Goal: Task Accomplishment & Management: Manage account settings

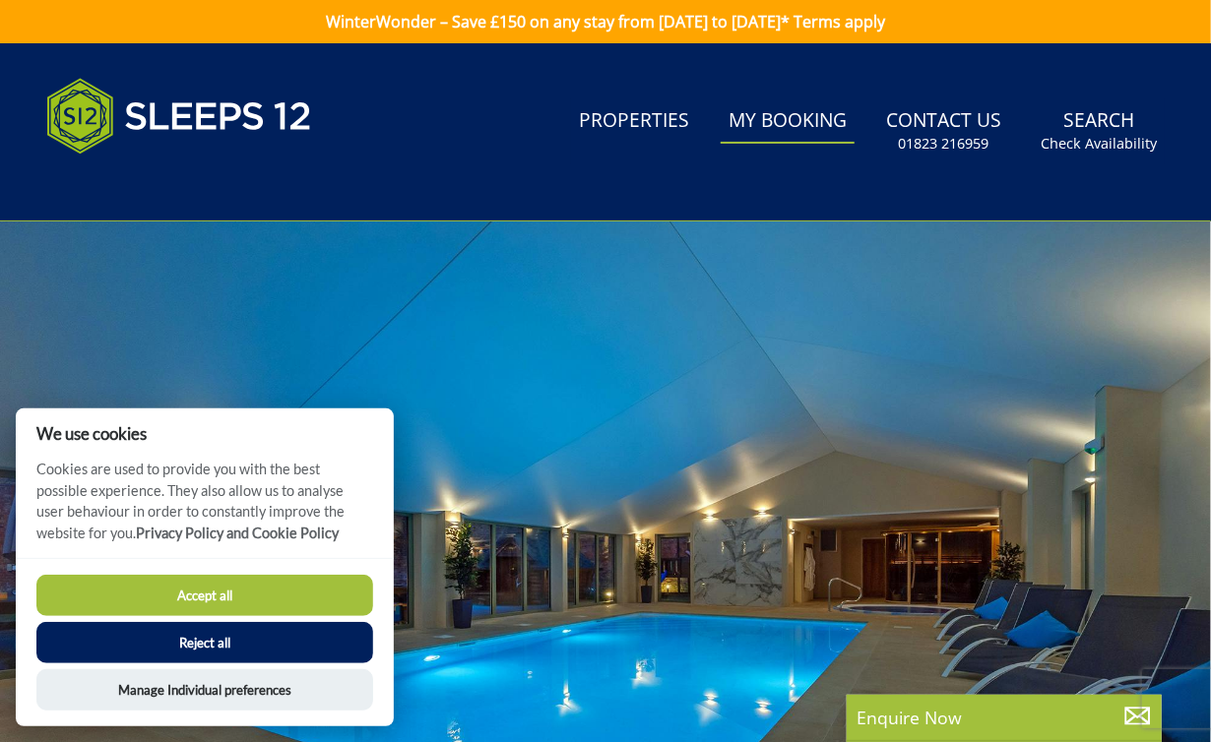
click at [806, 125] on link "My Booking" at bounding box center [788, 121] width 134 height 44
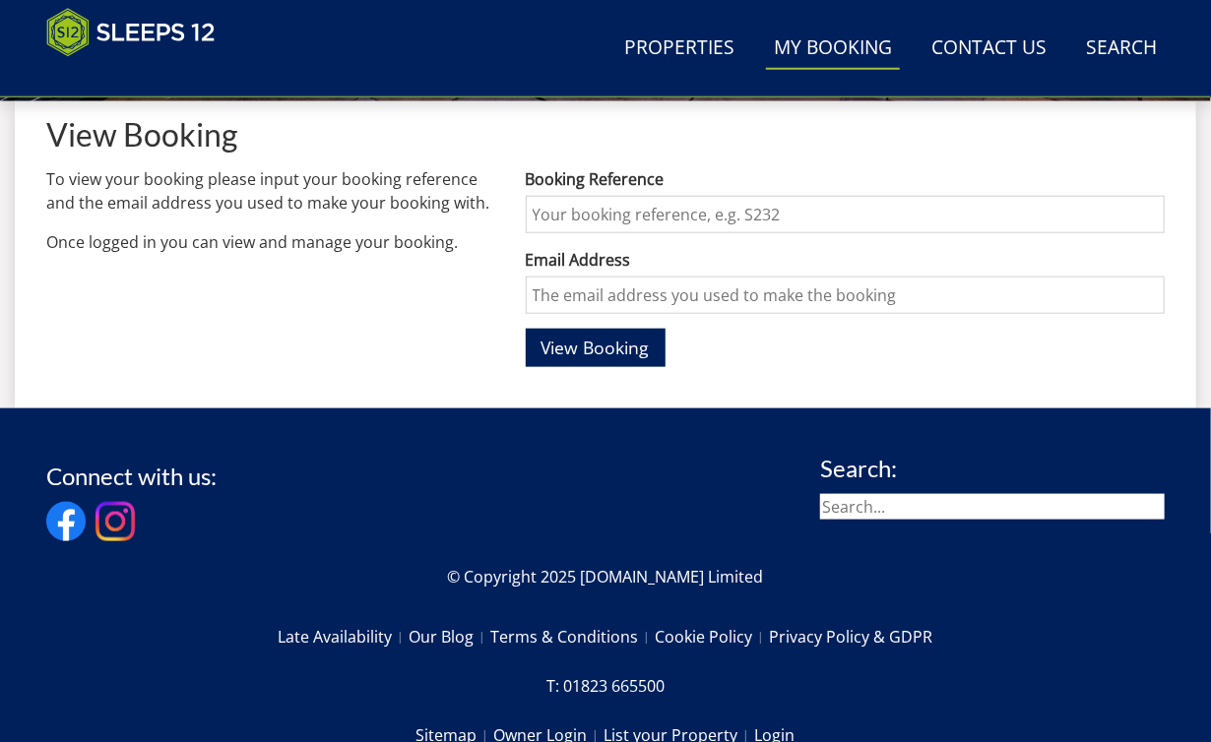
scroll to position [836, 0]
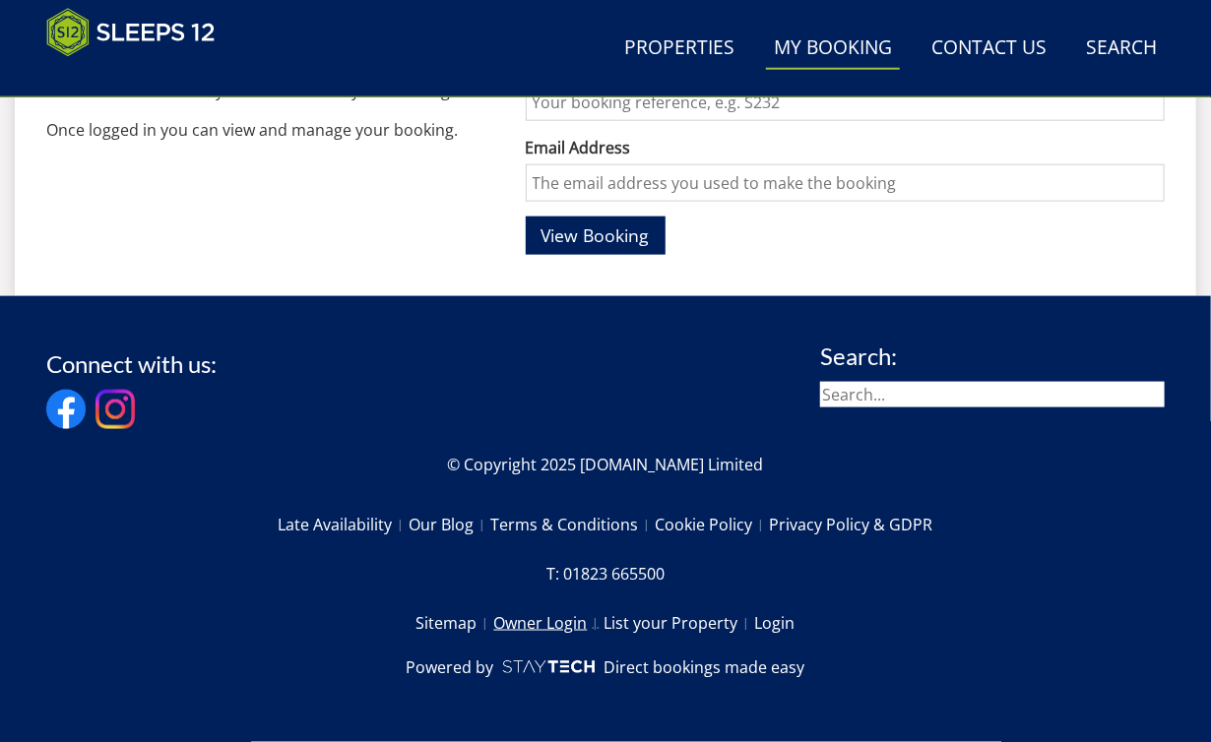
click at [565, 633] on link "Owner Login" at bounding box center [549, 622] width 110 height 33
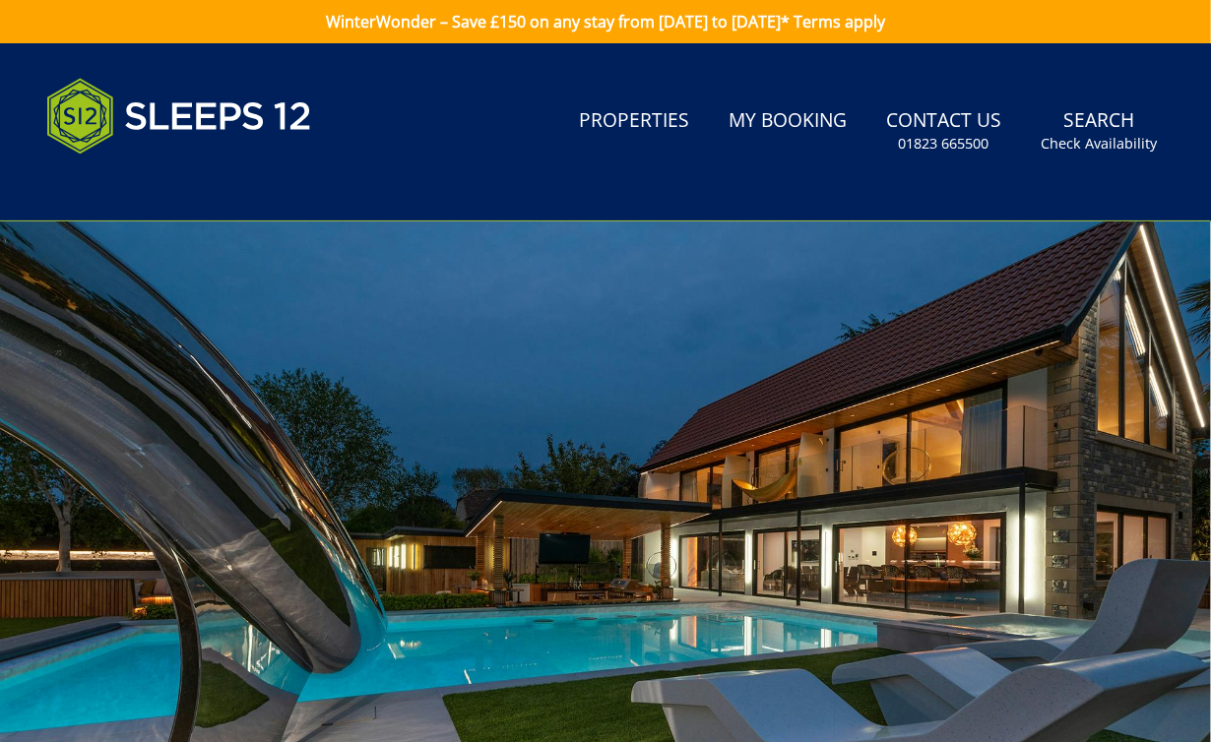
type input "[PERSON_NAME][EMAIL_ADDRESS][DOMAIN_NAME]"
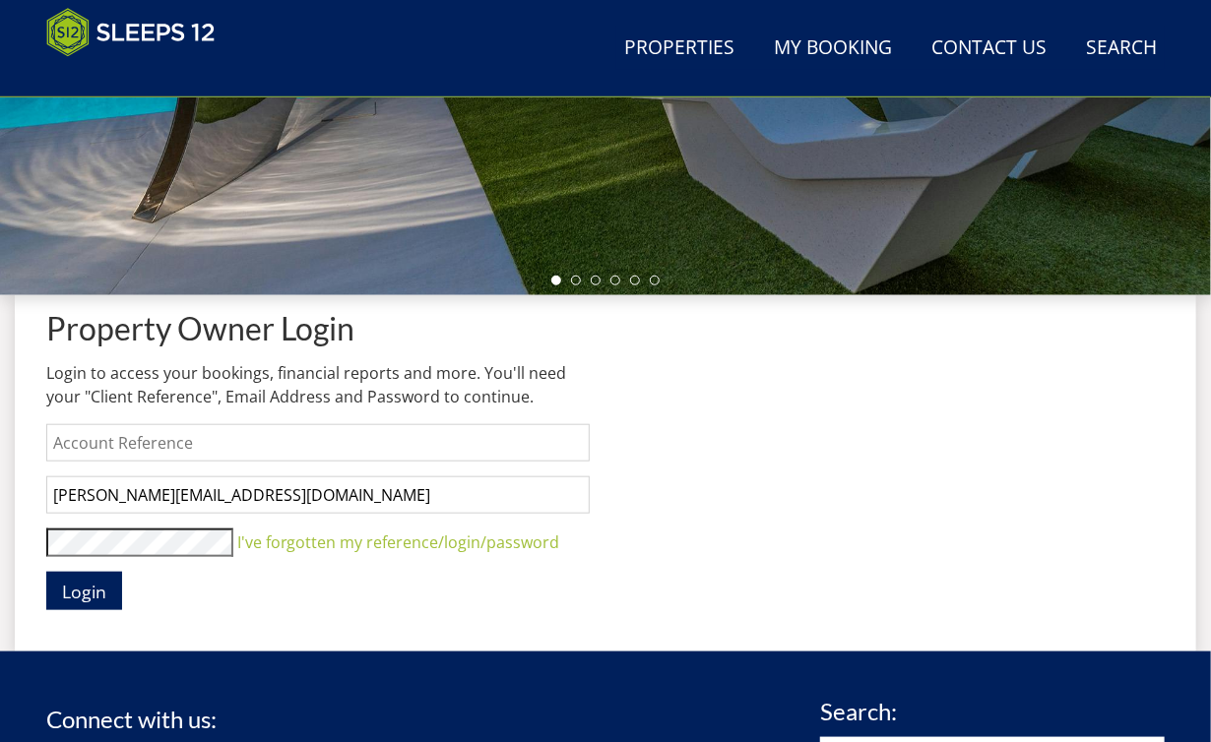
scroll to position [524, 0]
click at [419, 446] on input "text" at bounding box center [317, 442] width 543 height 37
type input "[PERSON_NAME]"
click at [96, 596] on span "Login" at bounding box center [84, 592] width 44 height 24
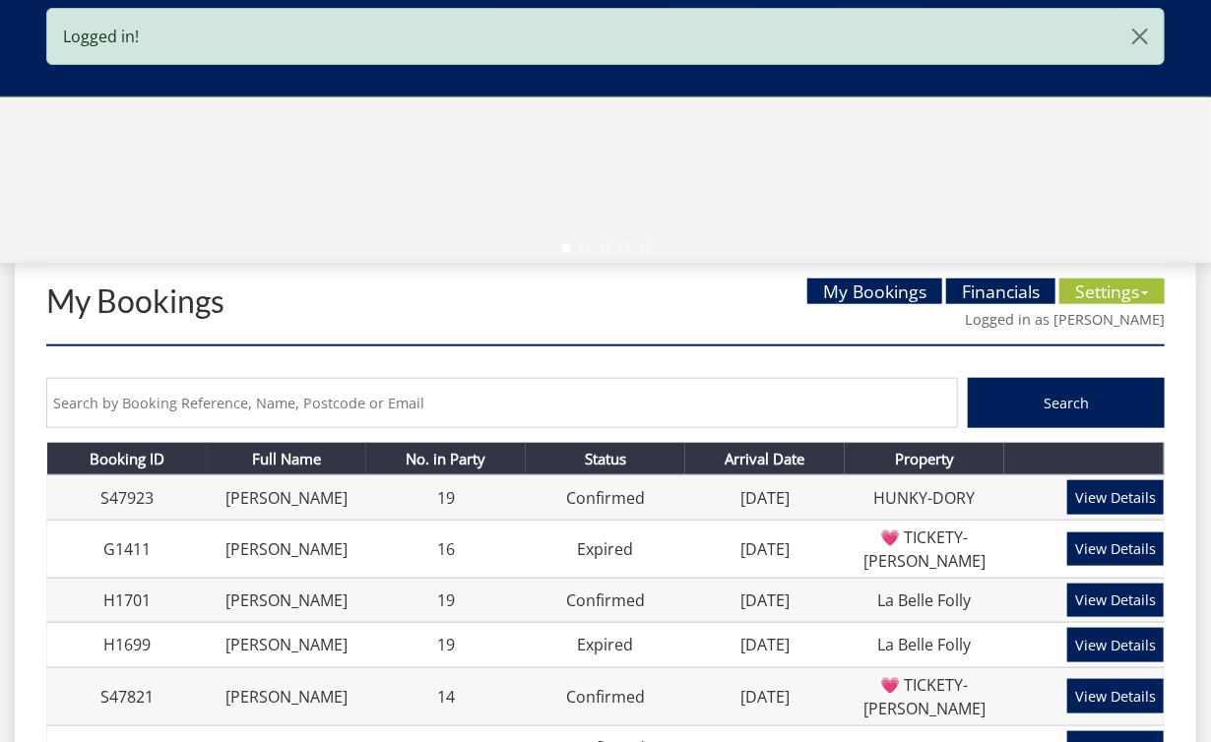
scroll to position [521, 0]
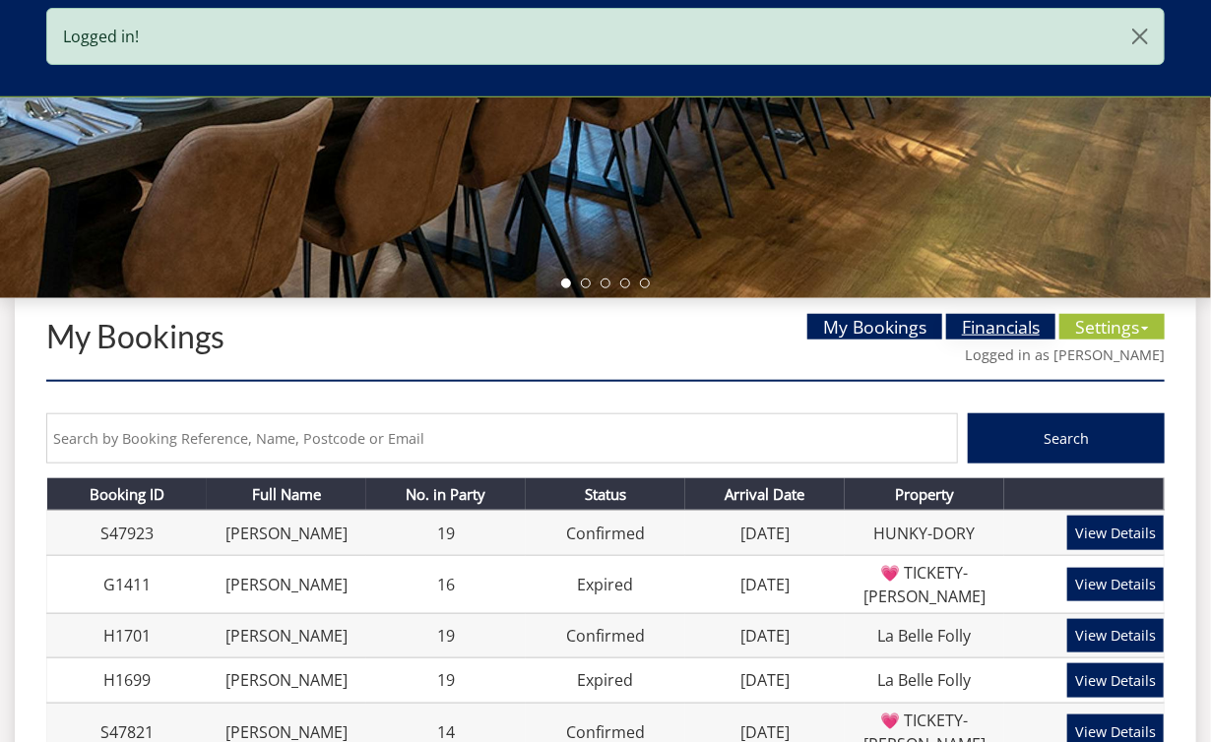
click at [970, 331] on link "Financials" at bounding box center [1000, 327] width 109 height 26
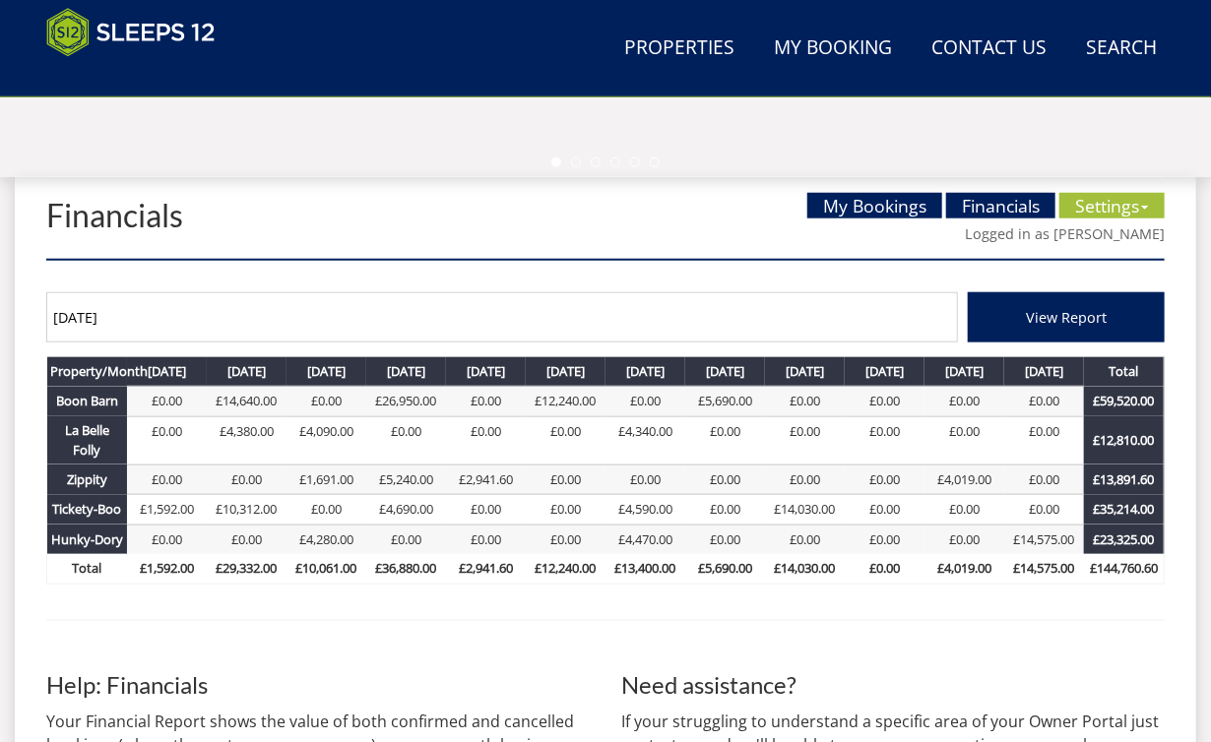
scroll to position [645, 0]
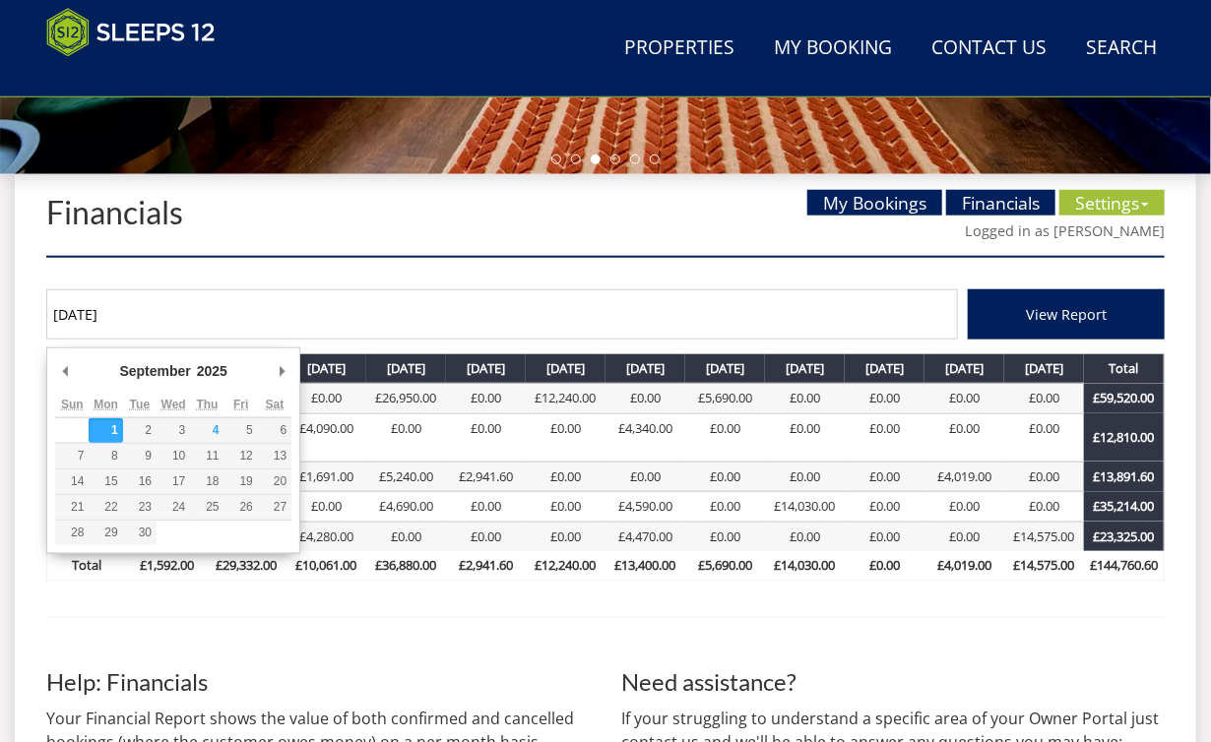
click at [622, 305] on input "[DATE]" at bounding box center [502, 314] width 912 height 50
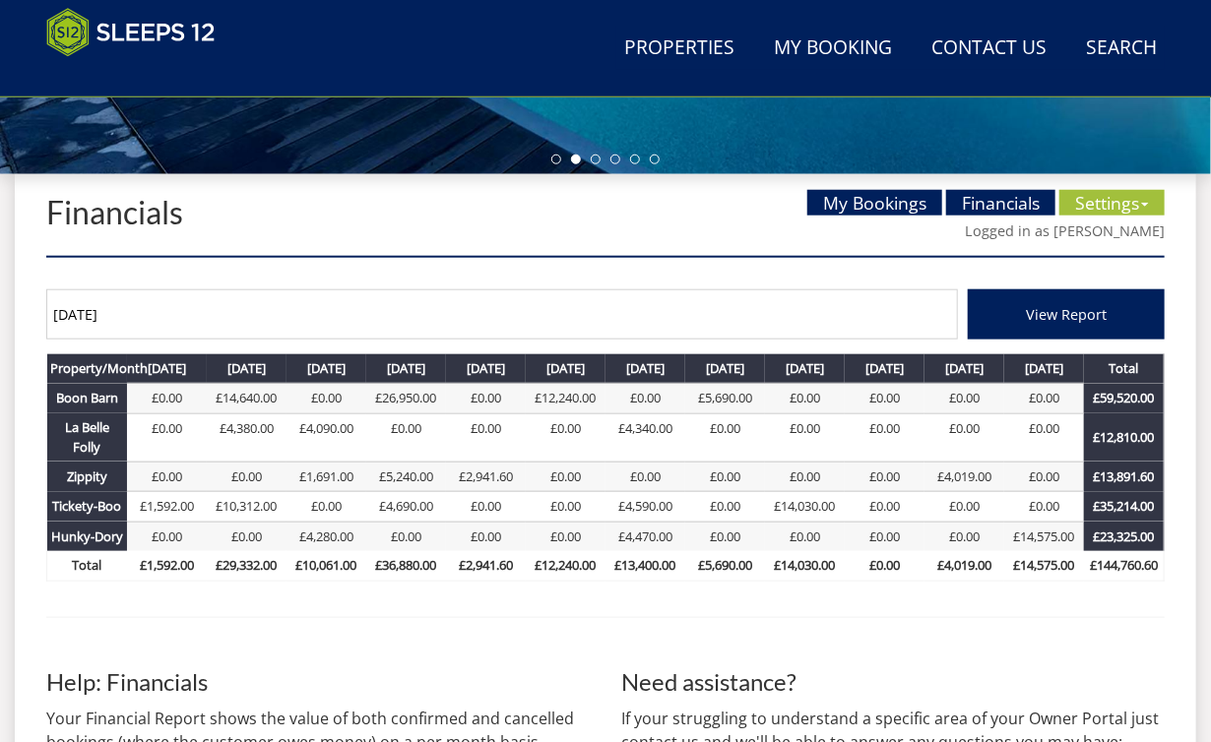
click at [625, 290] on div "[DATE] View Report Property/Month Boon Barn [DATE] £0.00 [DATE] £14,640.00 [DAT…" at bounding box center [605, 438] width 1118 height 328
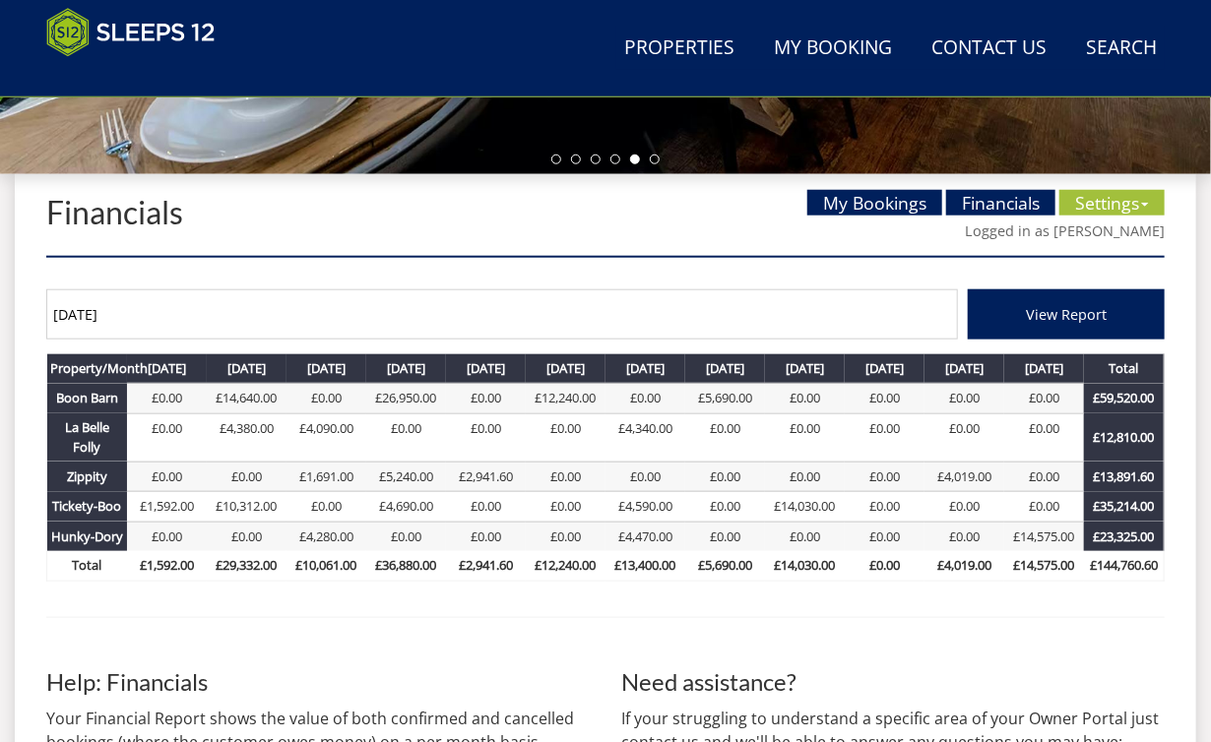
click at [823, 284] on div "[DATE] View Report Property/Month Boon Barn [DATE] £0.00 [DATE] £14,640.00 [DAT…" at bounding box center [605, 438] width 1118 height 328
click at [630, 290] on div "[DATE] View Report Property/Month Boon Barn [DATE] £0.00 [DATE] £14,640.00 [DAT…" at bounding box center [605, 438] width 1118 height 328
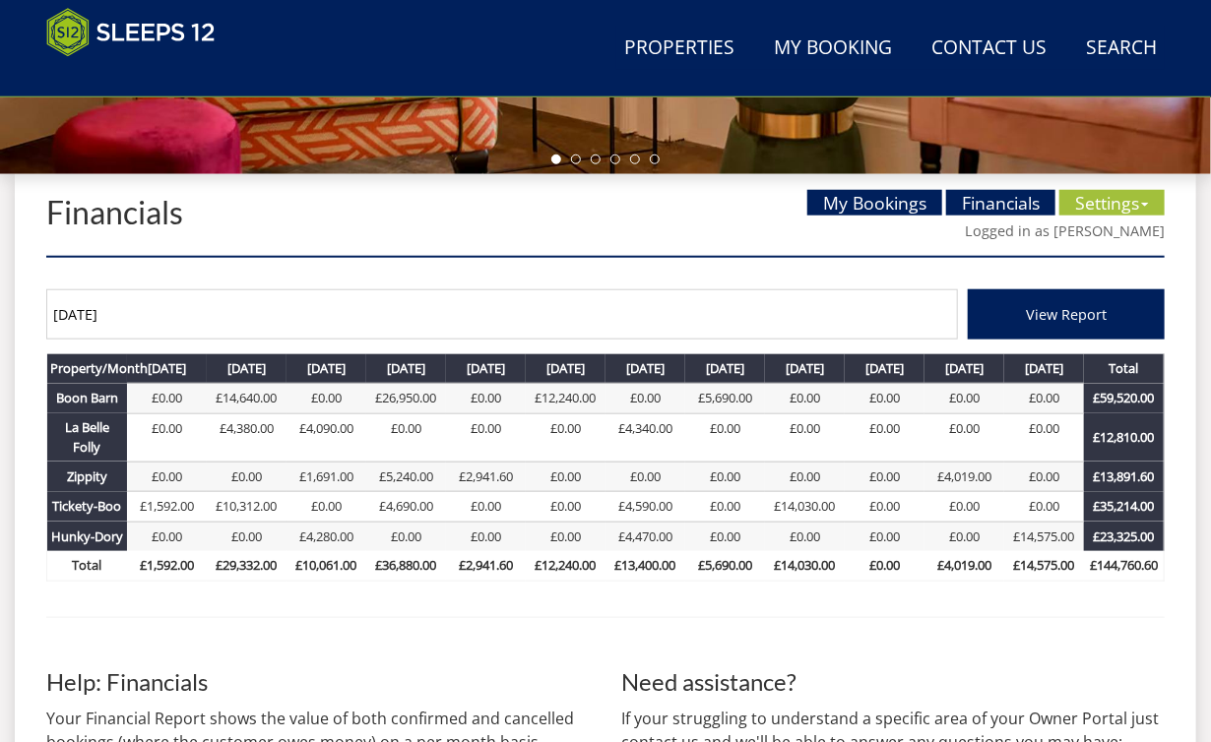
click at [540, 270] on div "Financials My Bookings Financials Settings Availability Calendar Unavailable Da…" at bounding box center [605, 569] width 1181 height 790
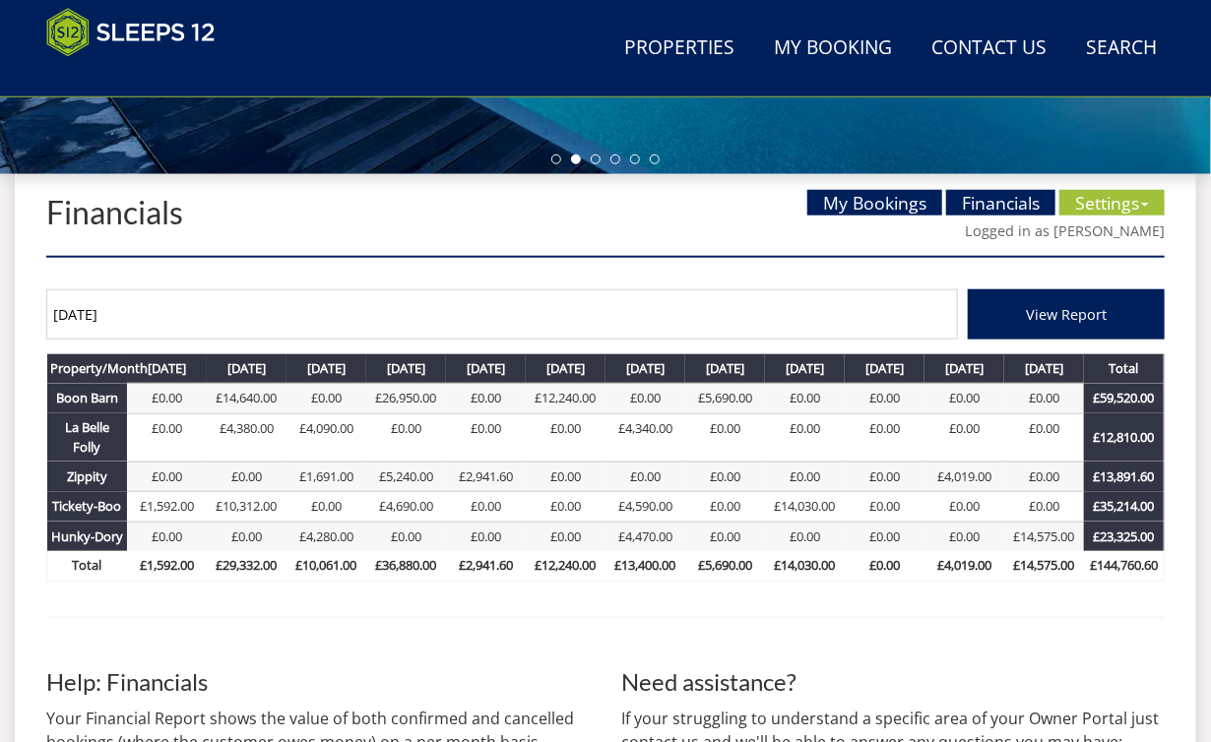
click at [624, 271] on div "Financials My Bookings Financials Settings Availability Calendar Unavailable Da…" at bounding box center [605, 569] width 1181 height 790
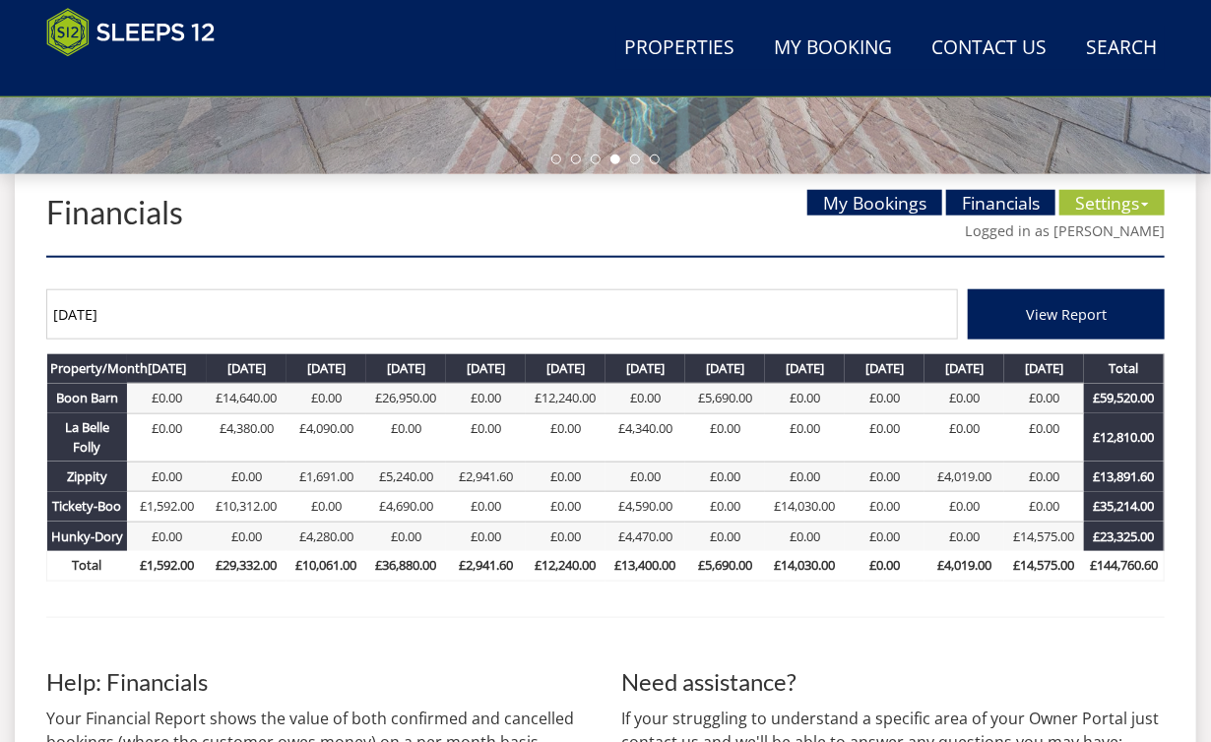
click at [628, 275] on div "Financials My Bookings Financials Settings Availability Calendar Unavailable Da…" at bounding box center [605, 569] width 1181 height 790
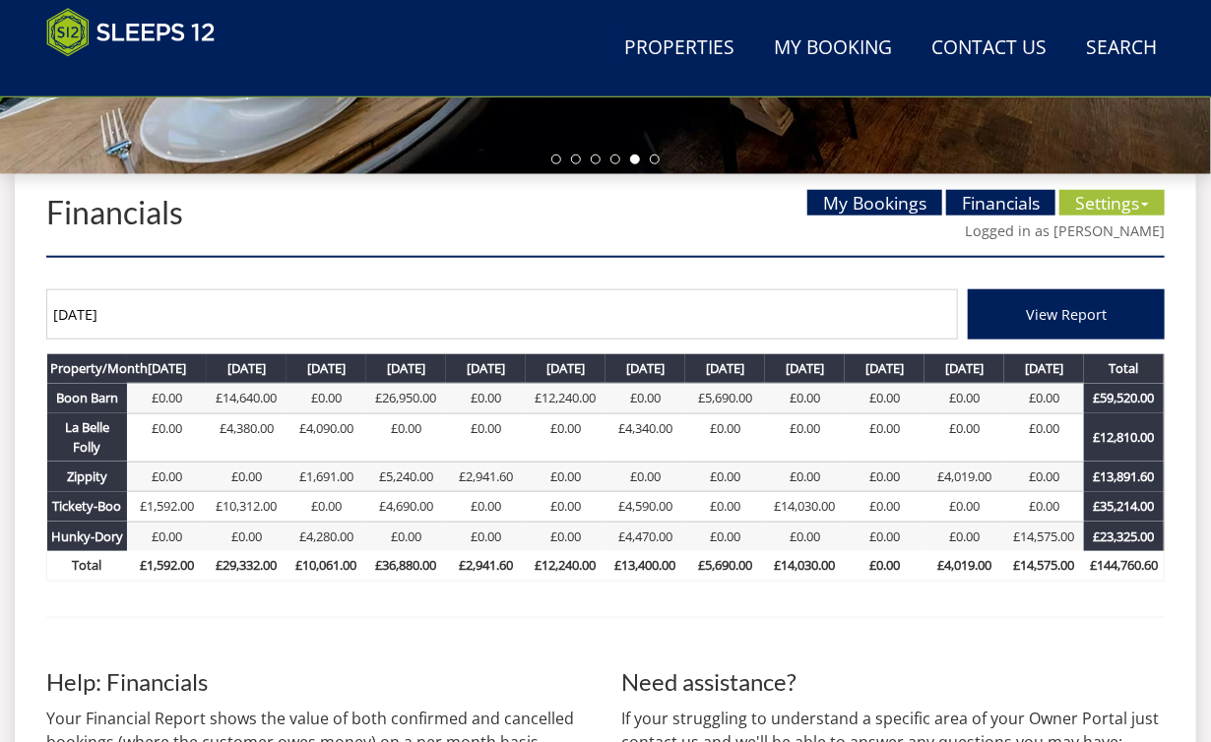
click at [646, 294] on div "[DATE] View Report Property/Month Boon Barn [DATE] £0.00 [DATE] £14,640.00 [DAT…" at bounding box center [605, 438] width 1118 height 328
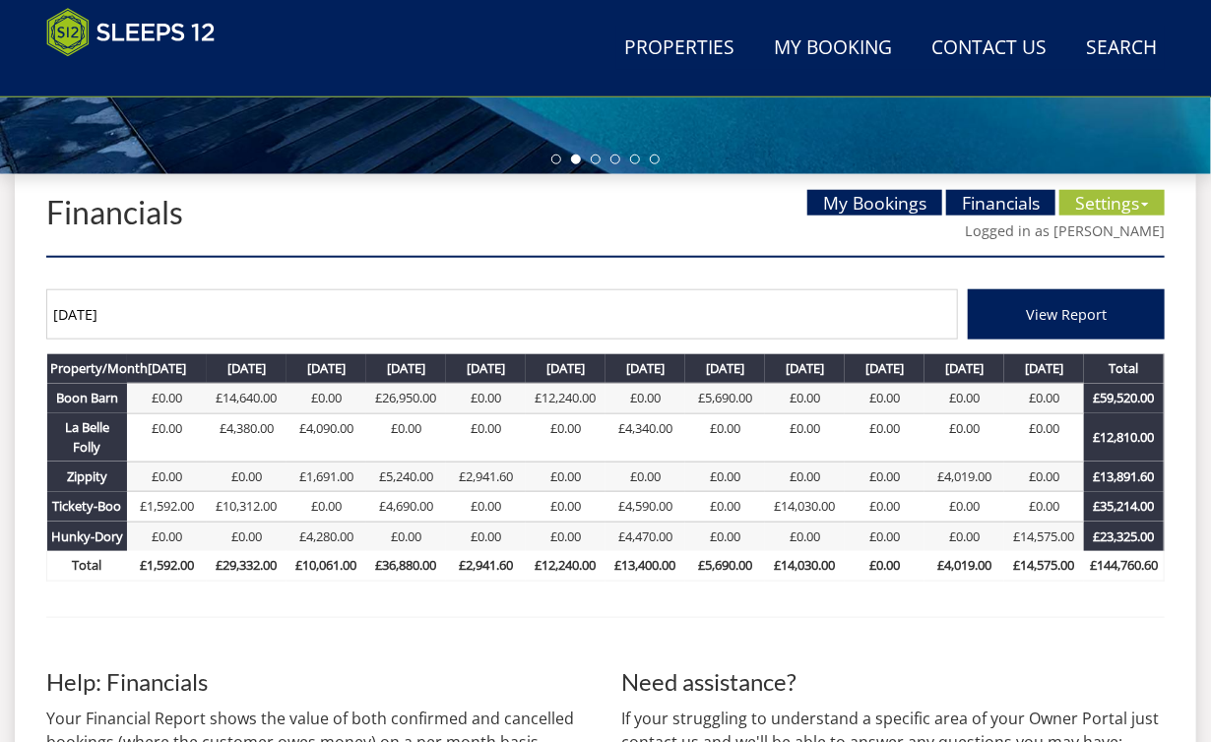
click at [874, 289] on div "[DATE] View Report Property/Month Boon Barn [DATE] £0.00 [DATE] £14,640.00 [DAT…" at bounding box center [605, 438] width 1118 height 328
click at [630, 267] on div "Financials My Bookings Financials Settings Availability Calendar Unavailable Da…" at bounding box center [605, 569] width 1181 height 790
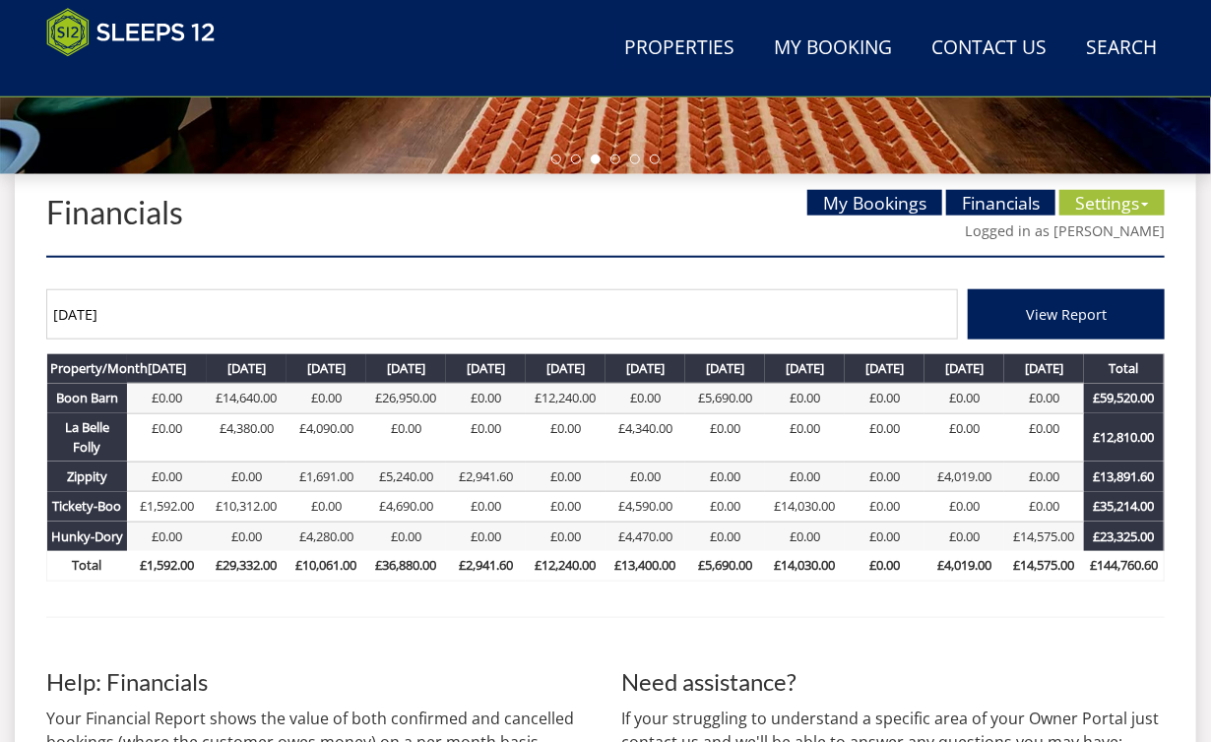
click at [628, 247] on div "Financials My Bookings Financials Settings Availability Calendar Unavailable Da…" at bounding box center [605, 223] width 1118 height 66
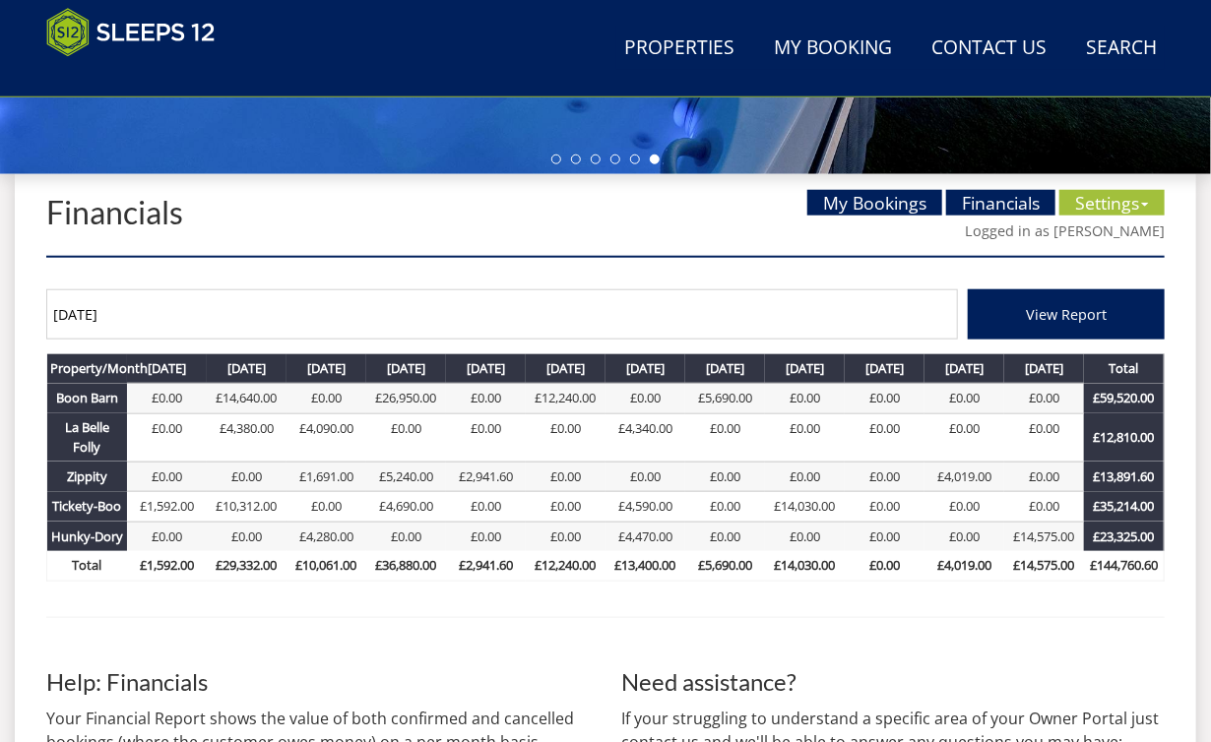
click at [650, 256] on div "Financials My Bookings Financials Settings Availability Calendar Unavailable Da…" at bounding box center [605, 223] width 1118 height 66
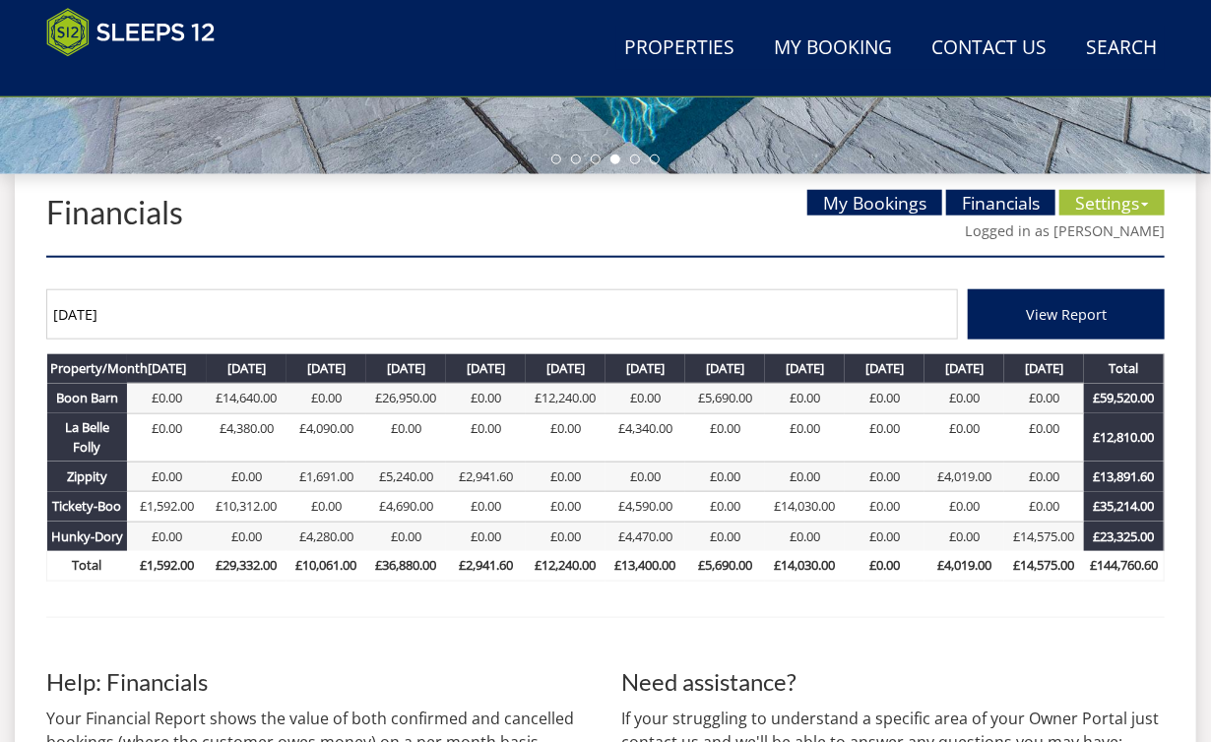
click at [603, 279] on div "Financials My Bookings Financials Settings Availability Calendar Unavailable Da…" at bounding box center [605, 569] width 1181 height 790
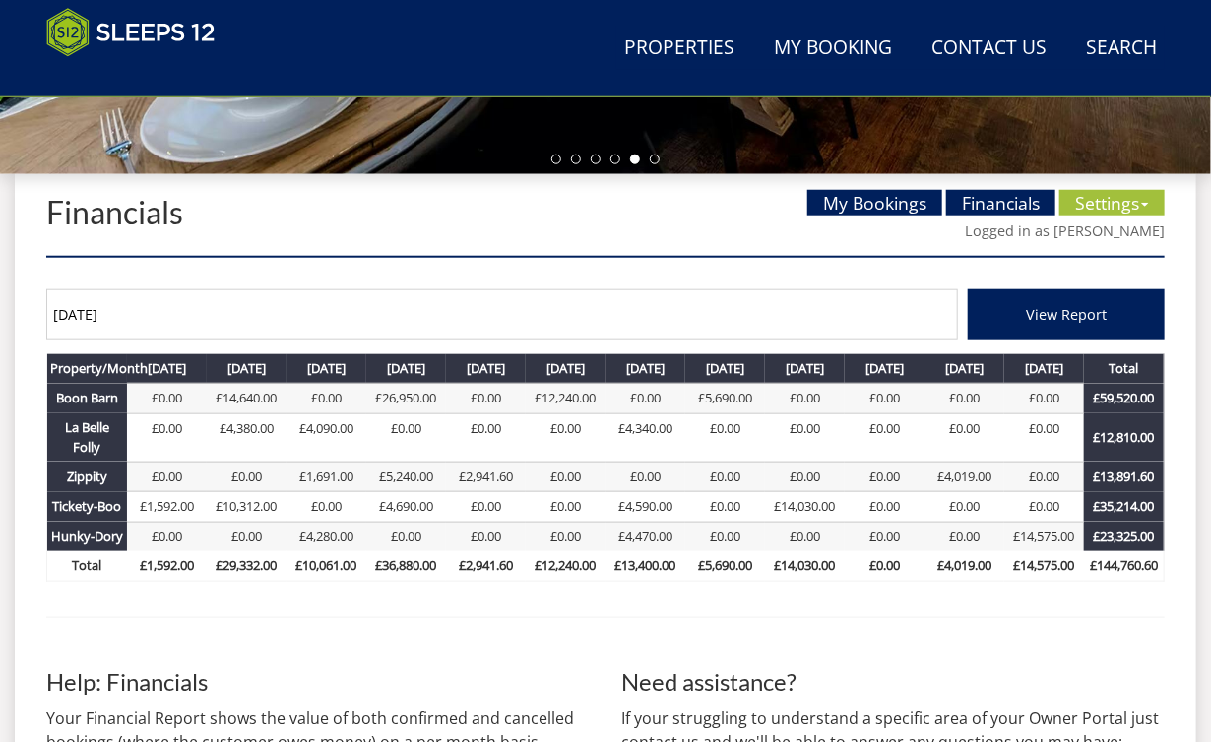
click at [582, 247] on div "Financials My Bookings Financials Settings Availability Calendar Unavailable Da…" at bounding box center [605, 223] width 1118 height 66
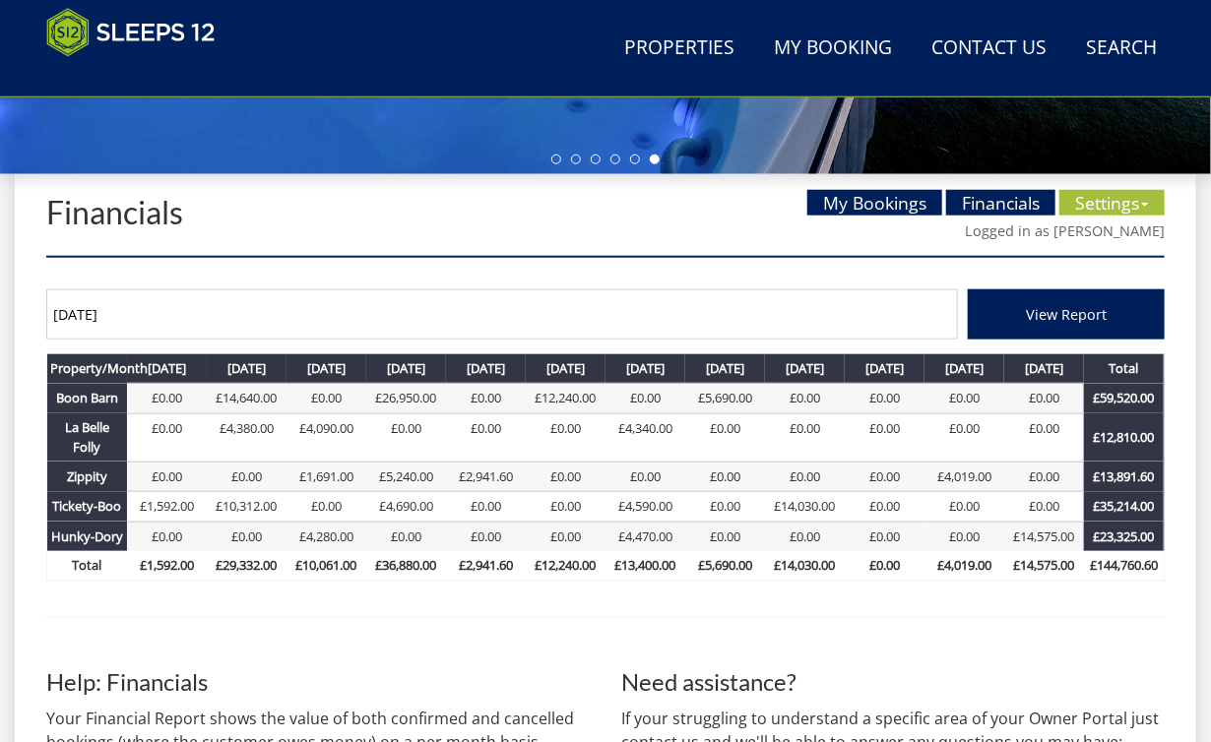
click at [636, 283] on div "[DATE] View Report Property/Month Boon Barn [DATE] £0.00 [DATE] £14,640.00 [DAT…" at bounding box center [605, 438] width 1118 height 328
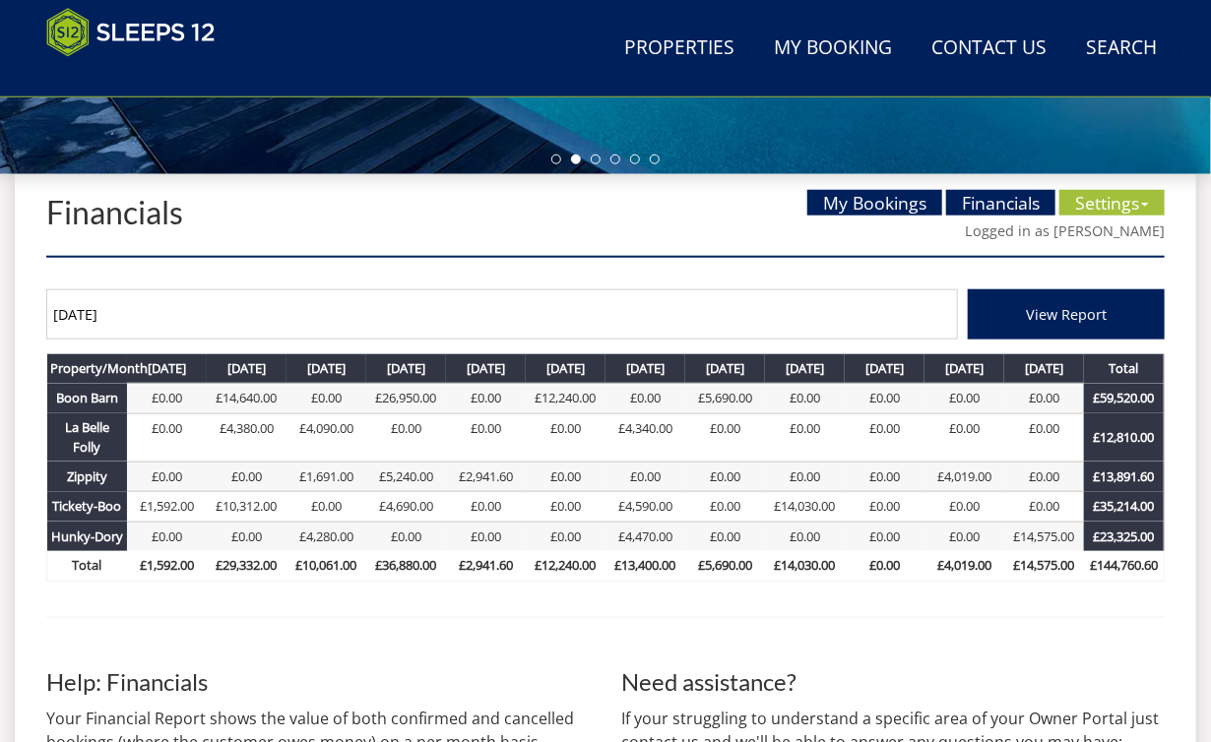
click at [652, 277] on div "Financials My Bookings Financials Settings Availability Calendar Unavailable Da…" at bounding box center [605, 569] width 1181 height 790
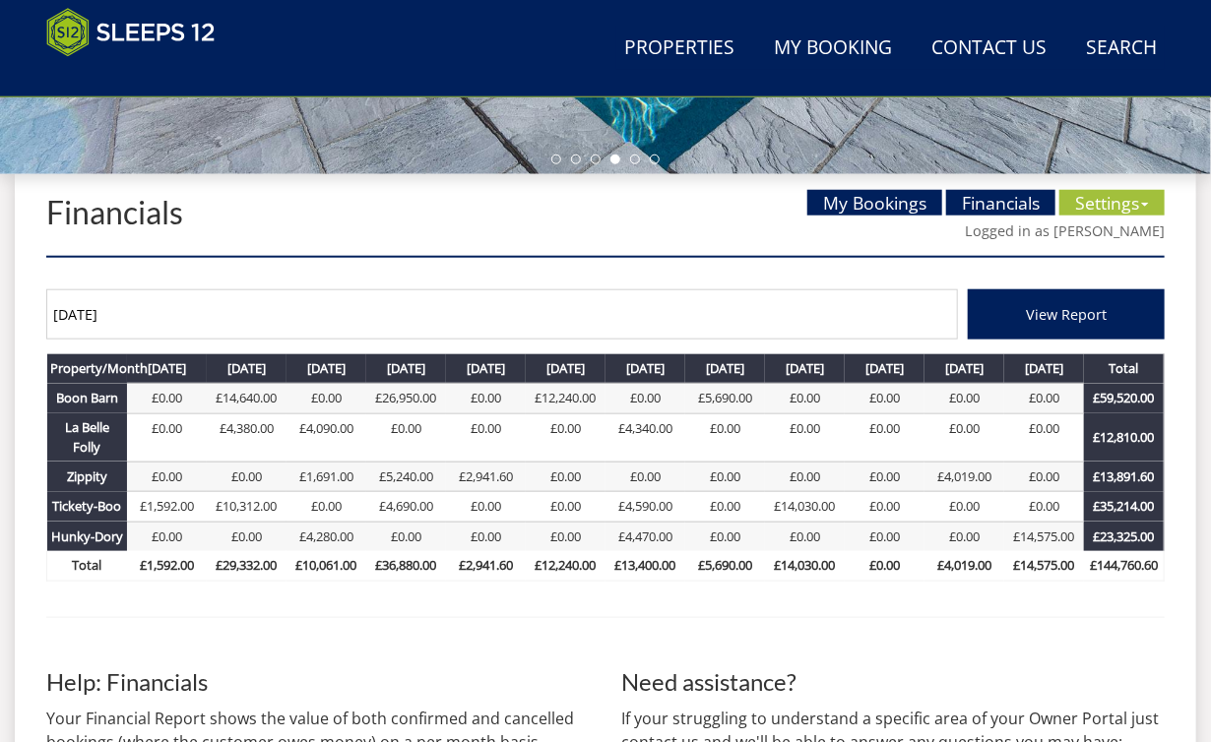
click at [670, 214] on div "Financials My Bookings Financials Settings Availability Calendar Unavailable Da…" at bounding box center [605, 223] width 1118 height 66
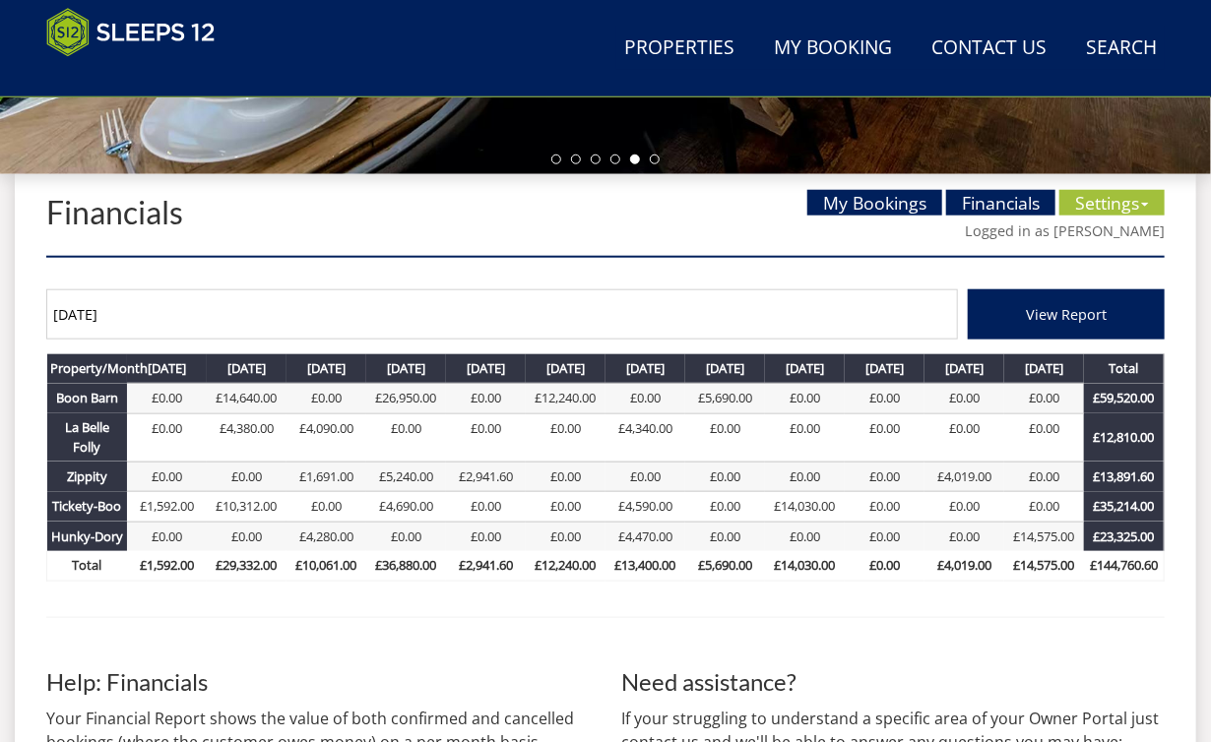
click at [614, 247] on div "Financials My Bookings Financials Settings Availability Calendar Unavailable Da…" at bounding box center [605, 223] width 1118 height 66
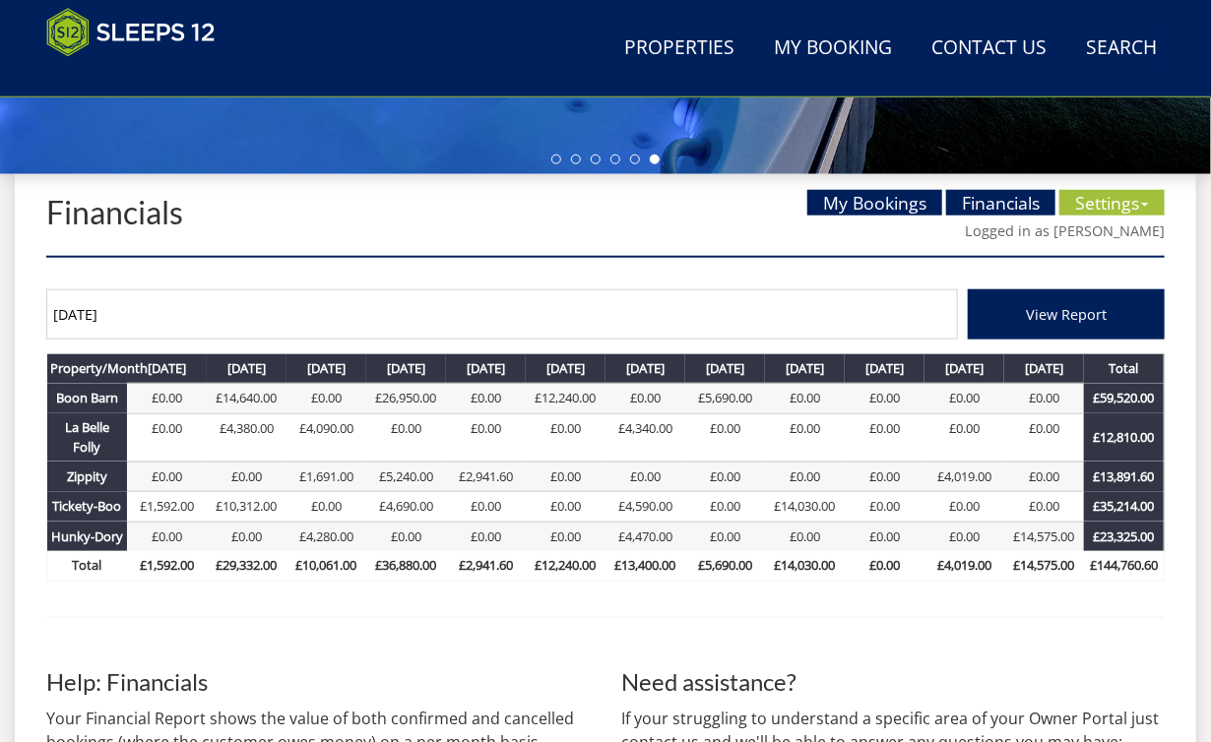
click at [585, 258] on div "Financials My Bookings Financials Settings Availability Calendar Unavailable Da…" at bounding box center [605, 216] width 1118 height 84
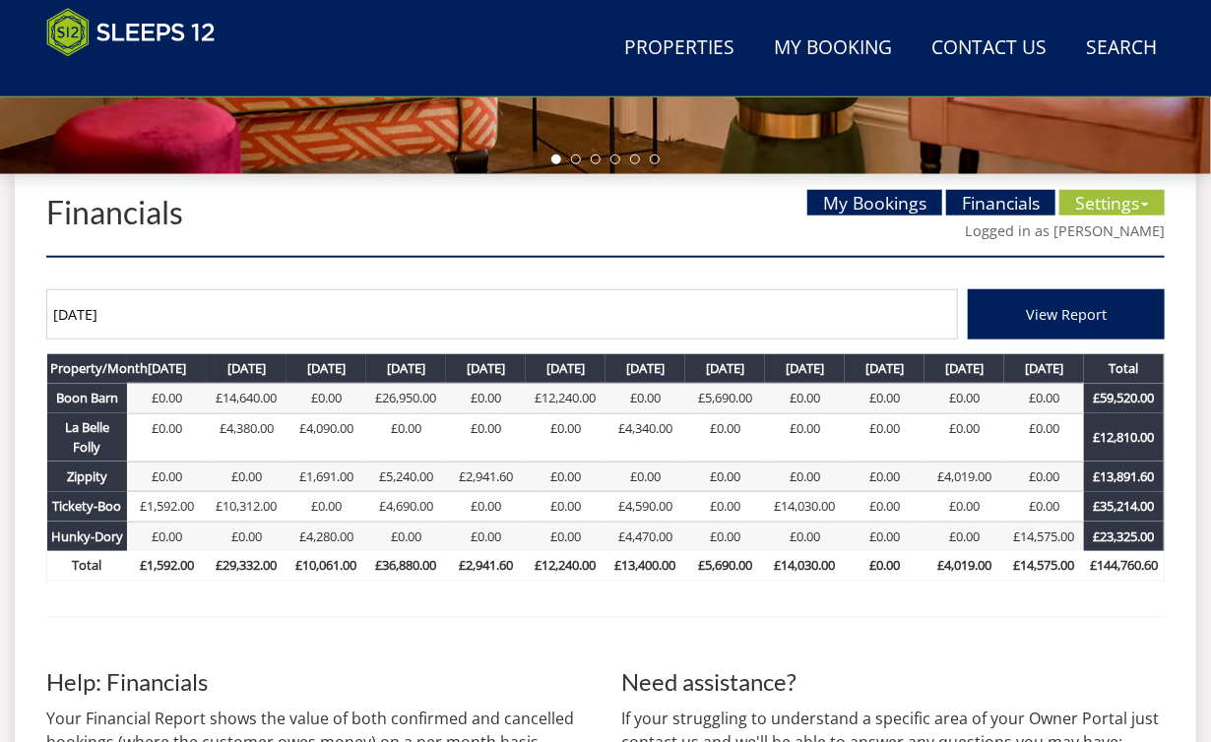
click at [637, 283] on div "[DATE] View Report Property/Month Boon Barn [DATE] £0.00 [DATE] £14,640.00 [DAT…" at bounding box center [605, 438] width 1118 height 328
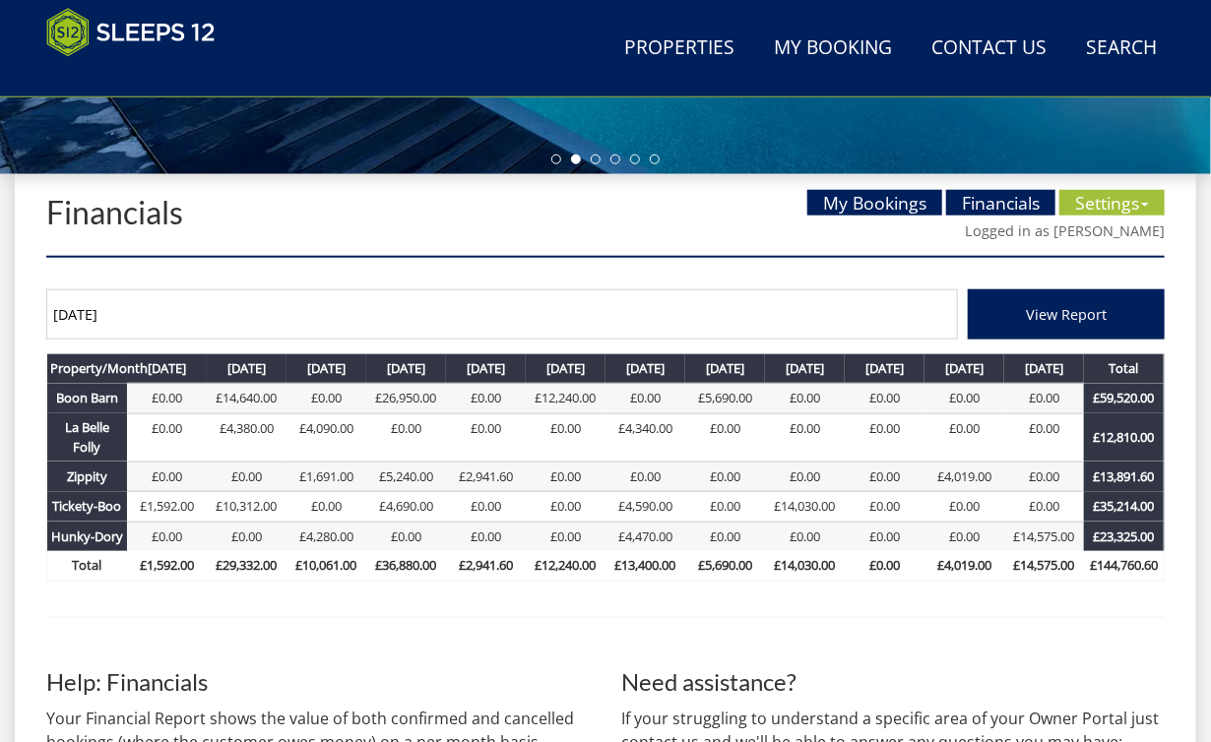
click at [703, 320] on input "[DATE]" at bounding box center [502, 314] width 912 height 50
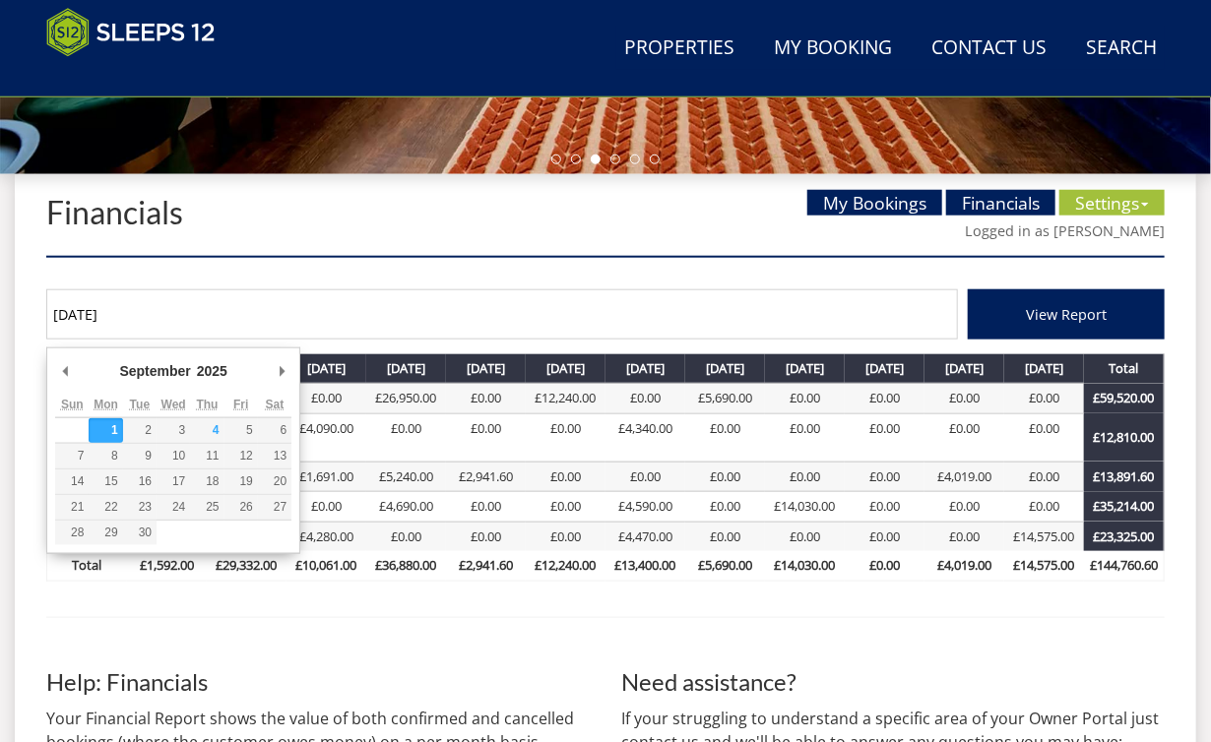
click at [630, 303] on input "[DATE]" at bounding box center [502, 314] width 912 height 50
